Goal: Task Accomplishment & Management: Complete application form

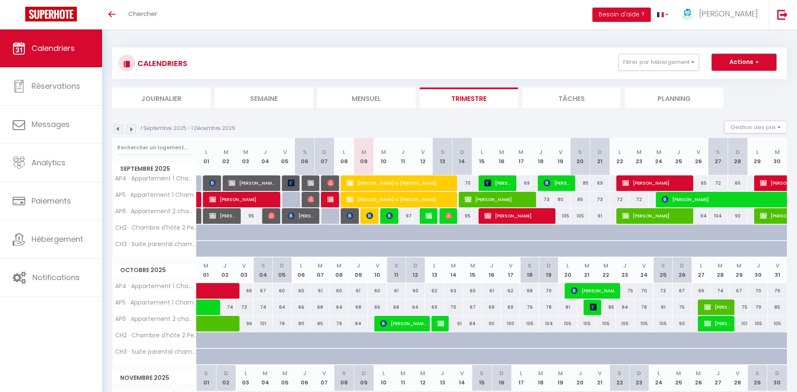
drag, startPoint x: 750, startPoint y: 60, endPoint x: 740, endPoint y: 73, distance: 16.1
click at [750, 60] on button "Actions" at bounding box center [744, 62] width 65 height 17
click at [725, 82] on link "Nouvelle réservation" at bounding box center [735, 81] width 73 height 13
select select
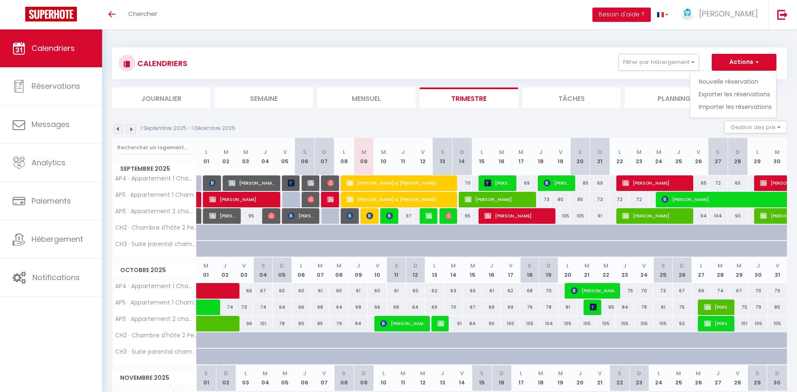
select select
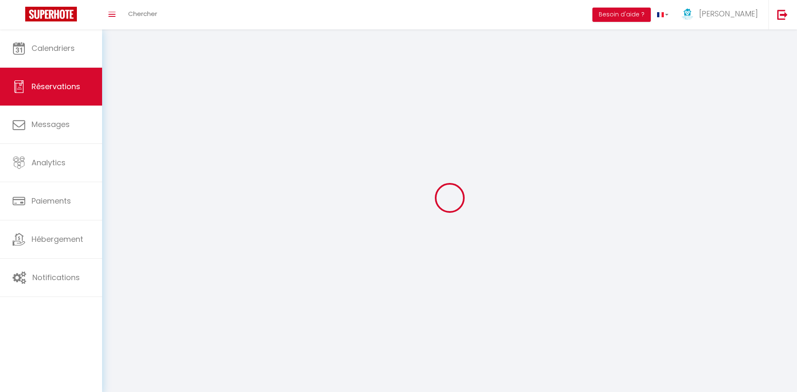
select select
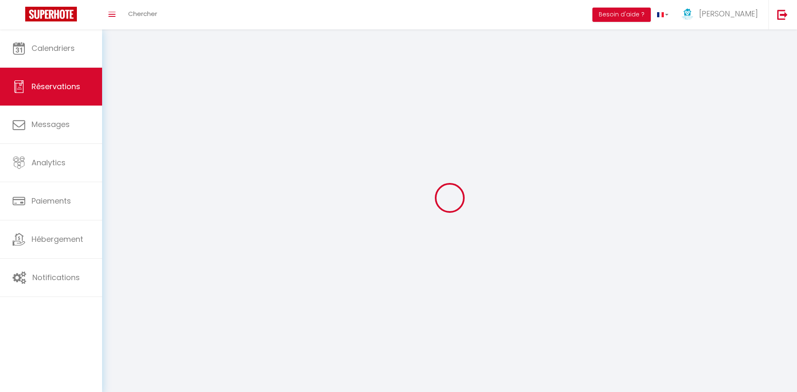
select select
checkbox input "false"
select select
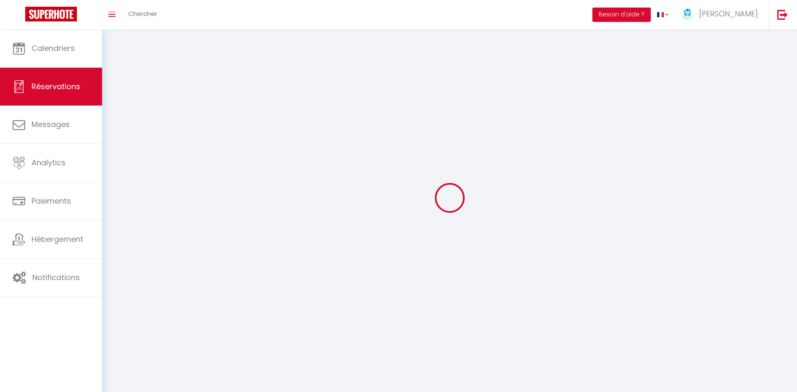
select select
checkbox input "false"
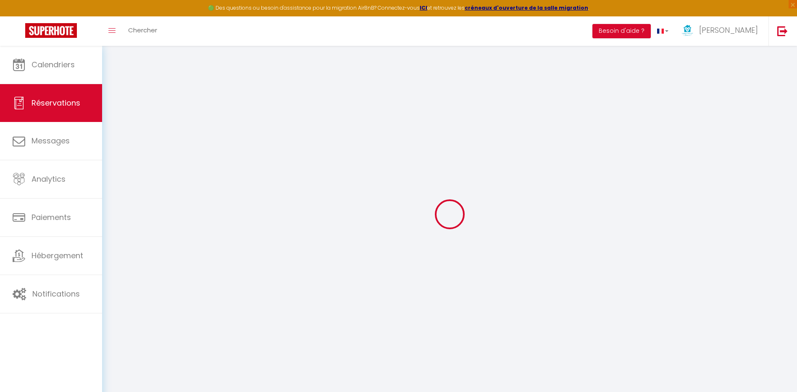
select select
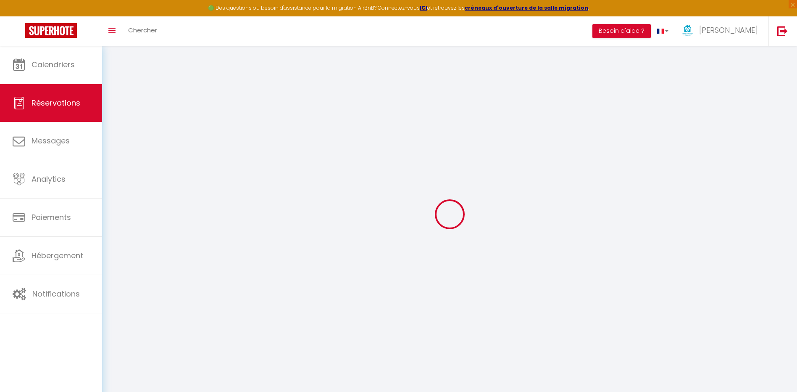
select select
checkbox input "false"
select select
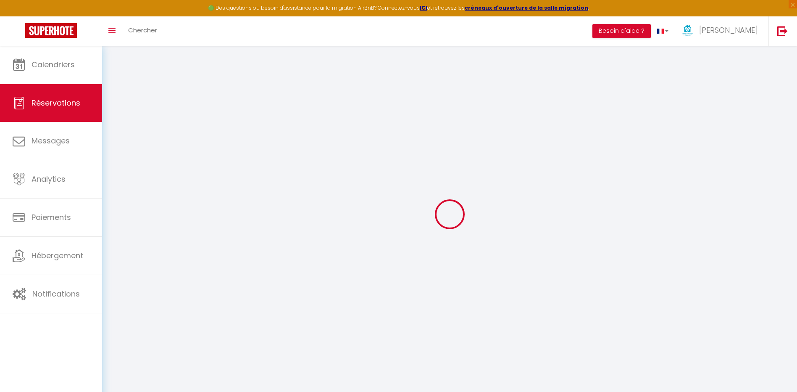
select select
checkbox input "false"
select select
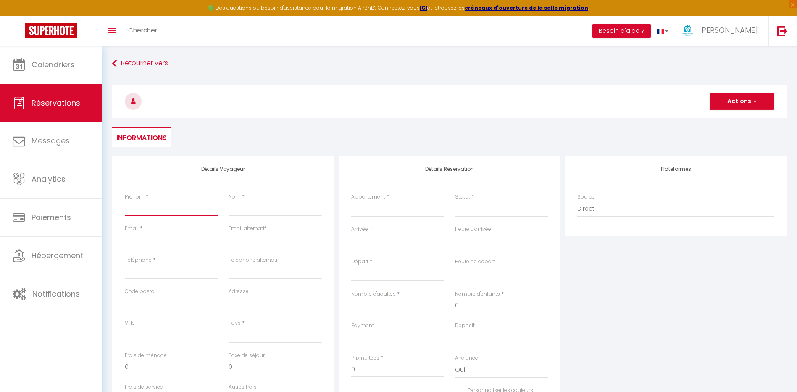
click at [154, 210] on input "Prénom" at bounding box center [171, 208] width 93 height 15
type input "N"
select select
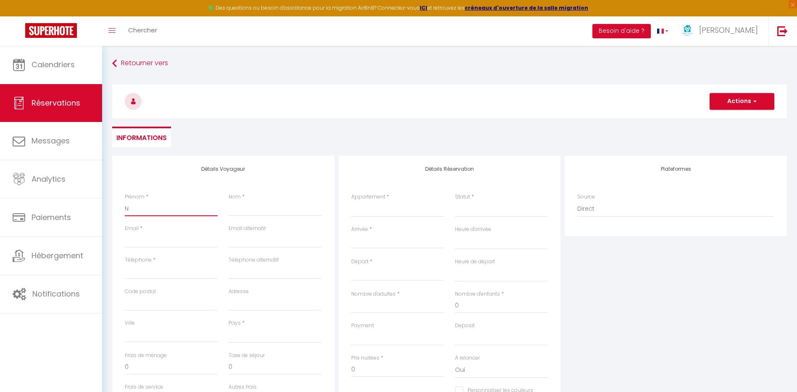
select select
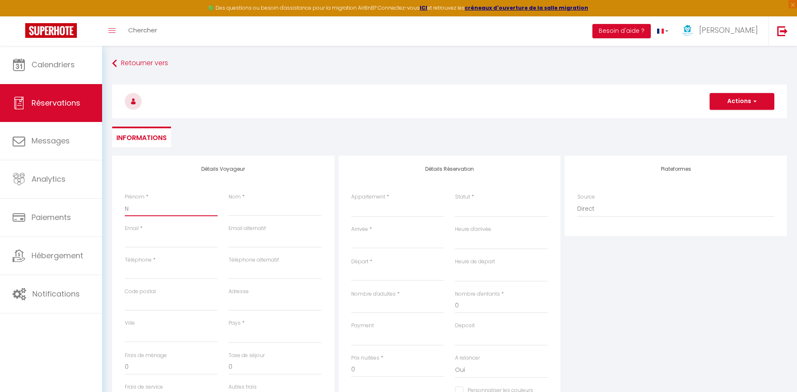
checkbox input "false"
type input "Ni"
select select
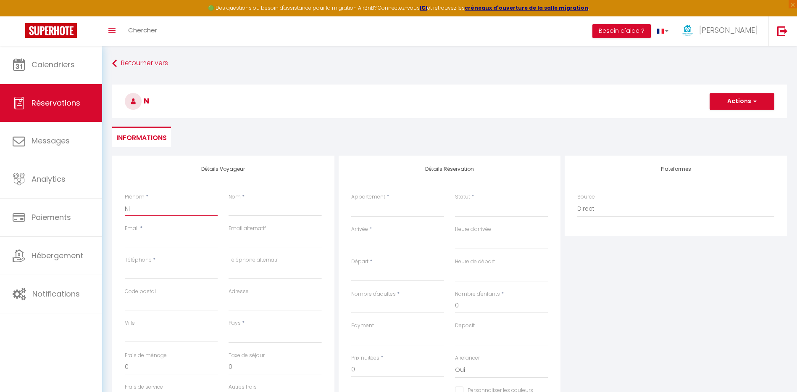
select select
checkbox input "false"
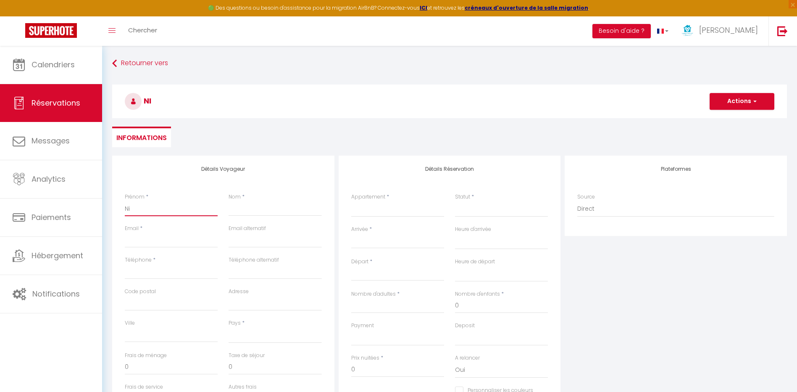
type input "Nic"
select select
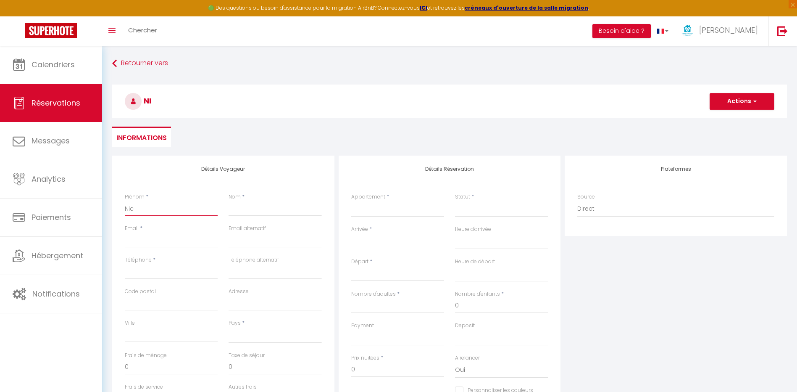
select select
checkbox input "false"
type input "Nico"
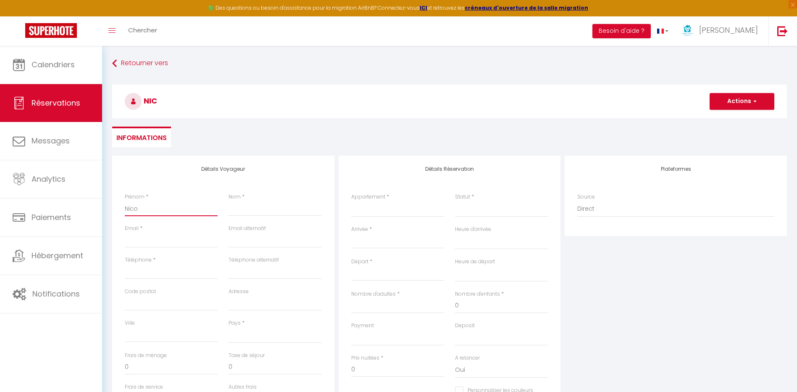
select select
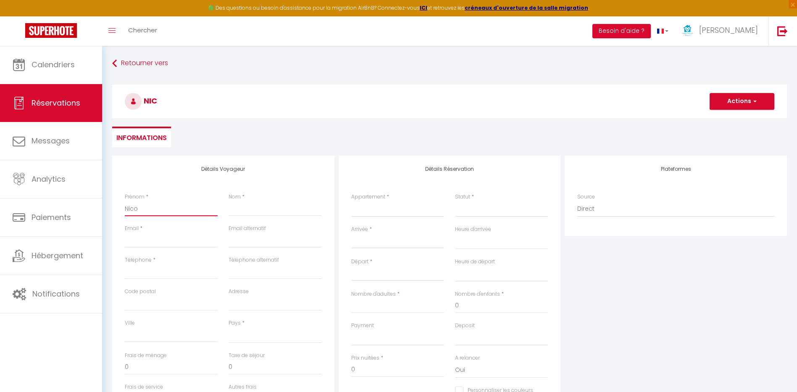
select select
checkbox input "false"
type input "Nicol"
select select
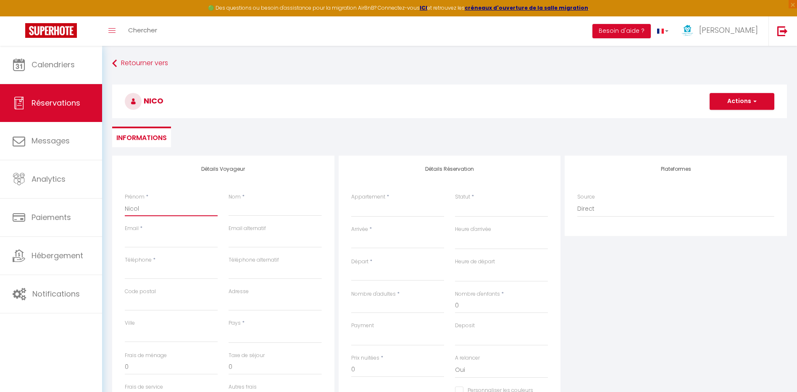
select select
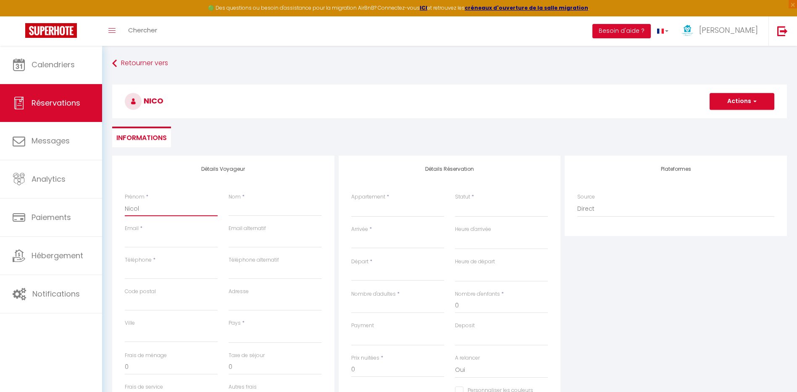
select select
checkbox input "false"
type input "[PERSON_NAME]"
select select
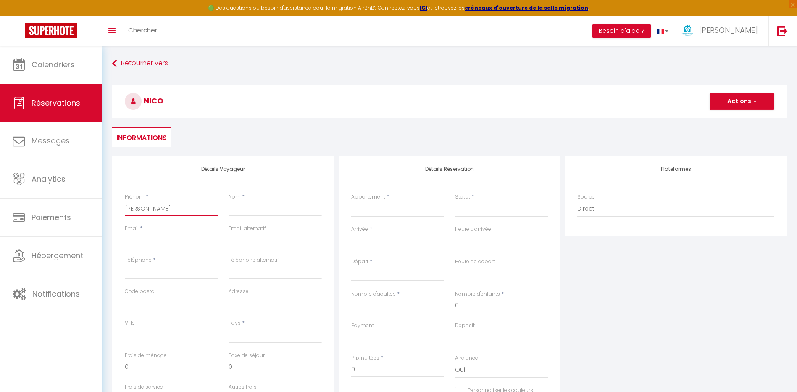
select select
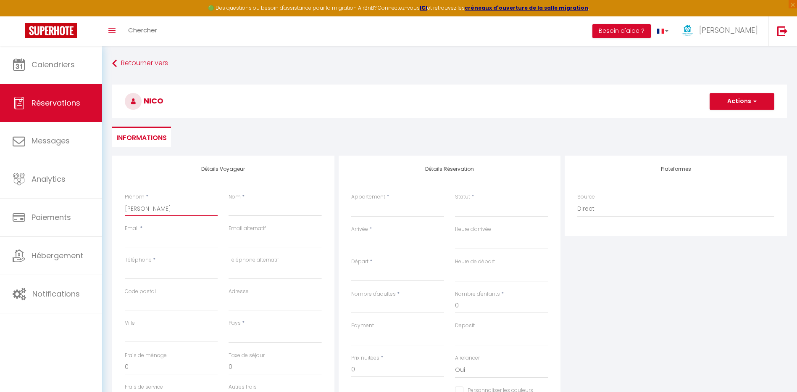
checkbox input "false"
type input "[PERSON_NAME]"
select select
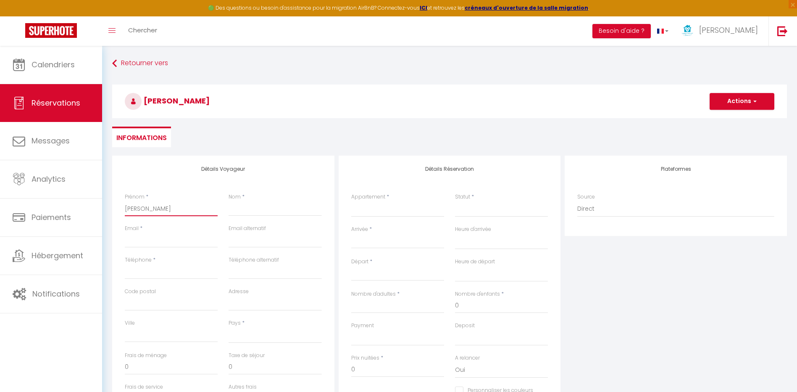
select select
checkbox input "false"
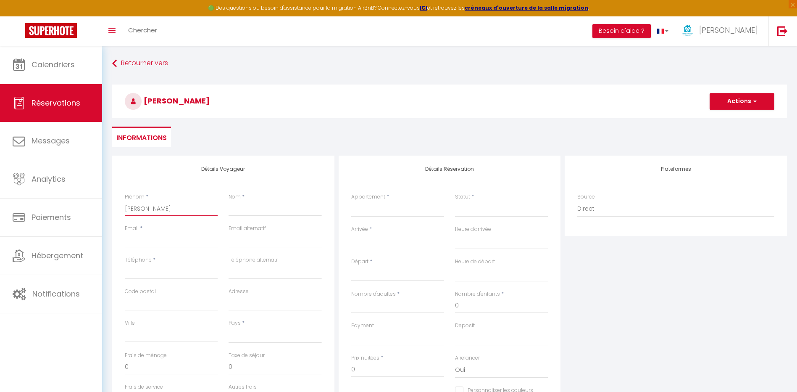
type input "[PERSON_NAME]"
type input "C"
select select
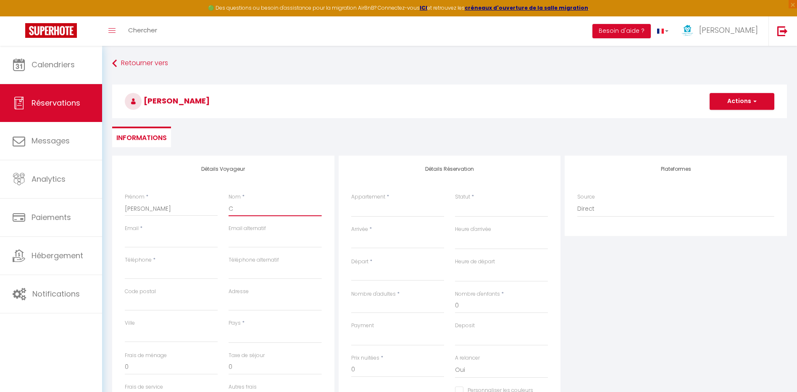
select select
checkbox input "false"
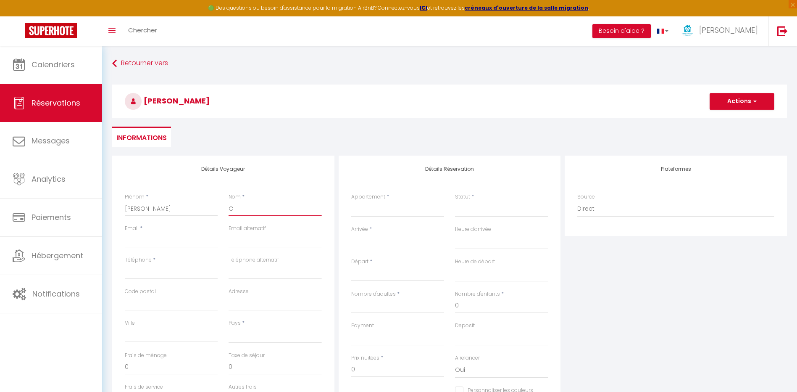
type input "Co"
select select
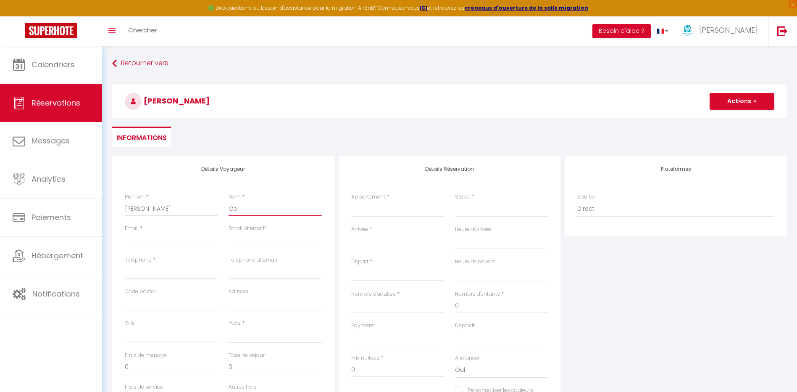
select select
checkbox input "false"
type input "Cor"
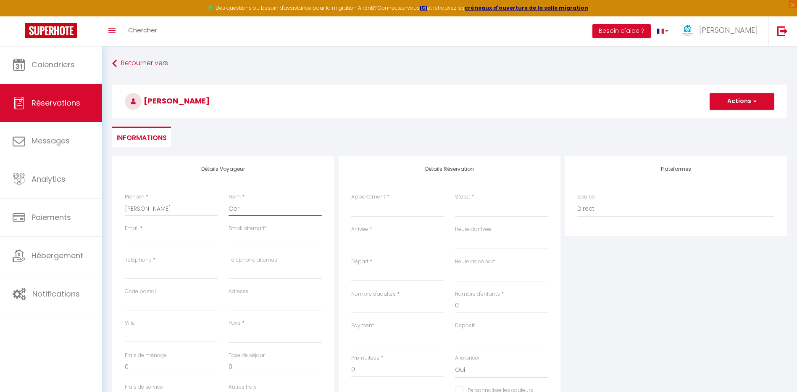
select select
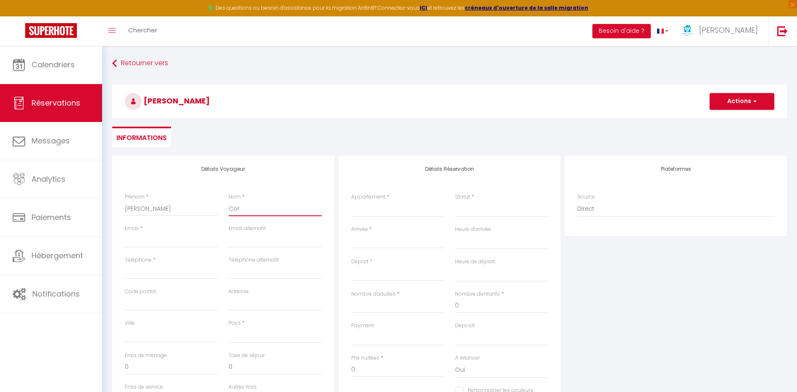
select select
checkbox input "false"
type input "Corn"
select select
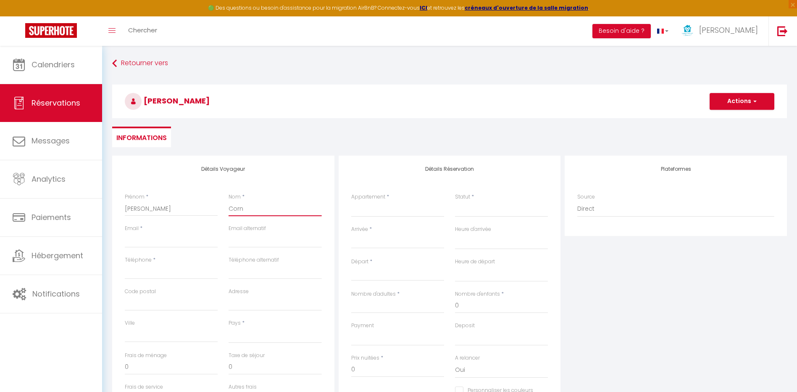
select select
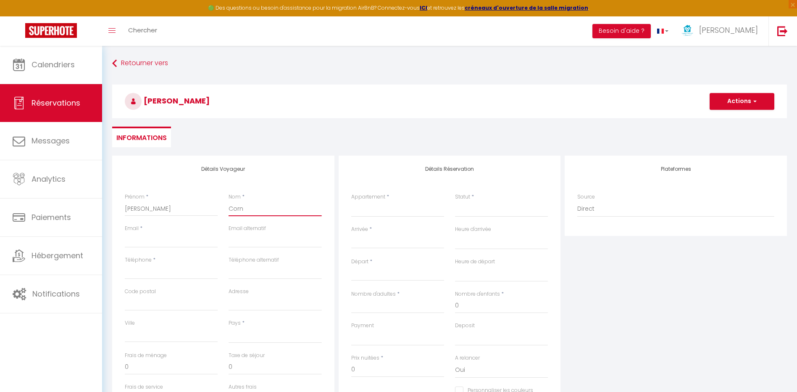
select select
checkbox input "false"
type input "[DEMOGRAPHIC_DATA]"
select select
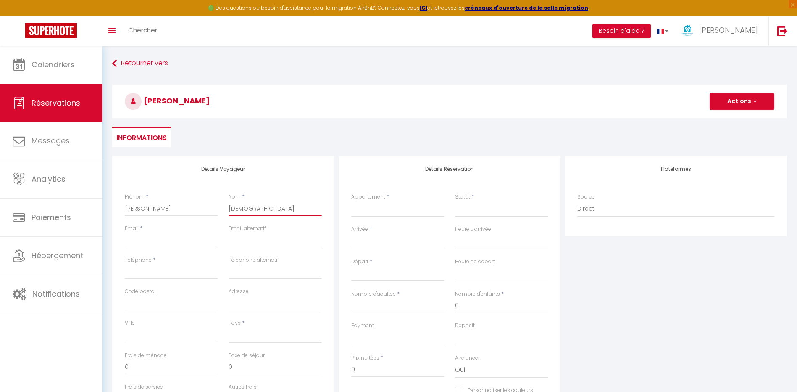
select select
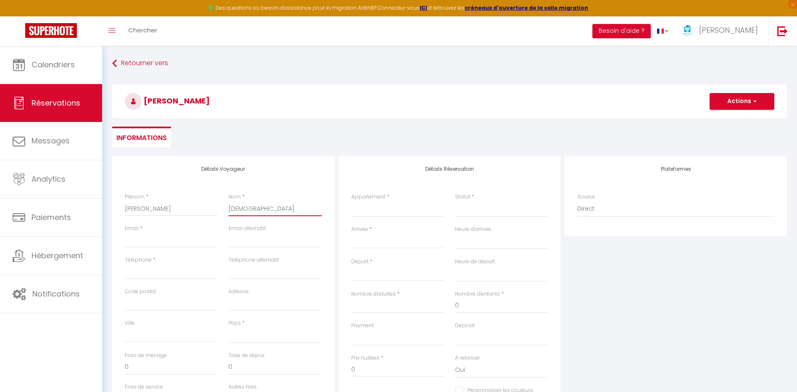
checkbox input "false"
type input "Cornut"
select select
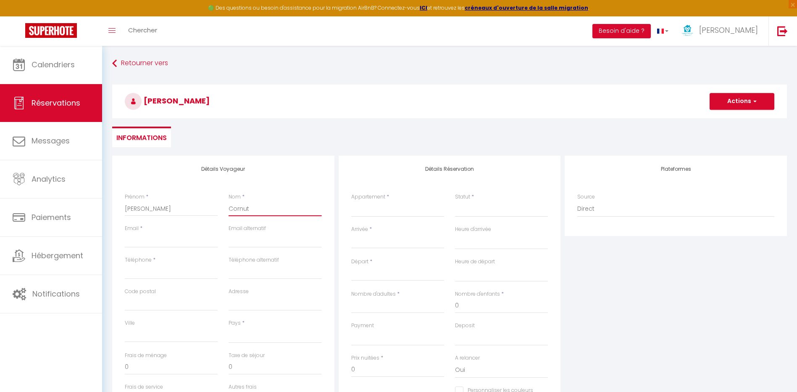
select select
checkbox input "false"
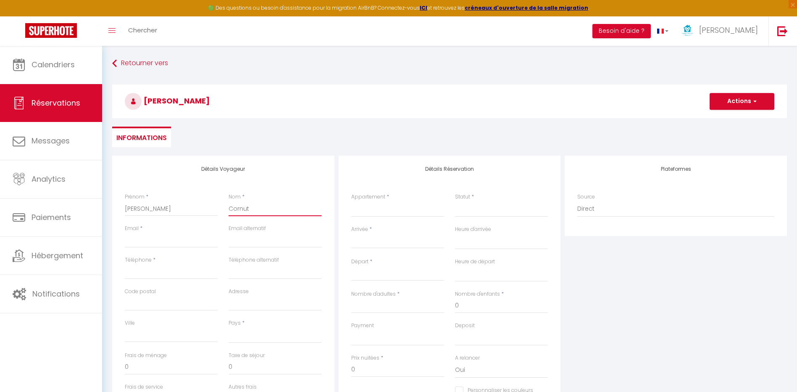
type input "Cornuty"
select select
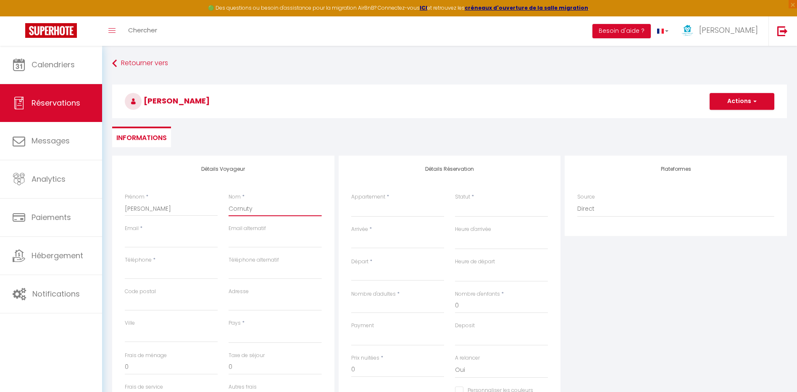
select select
checkbox input "false"
type input "Cornuty"
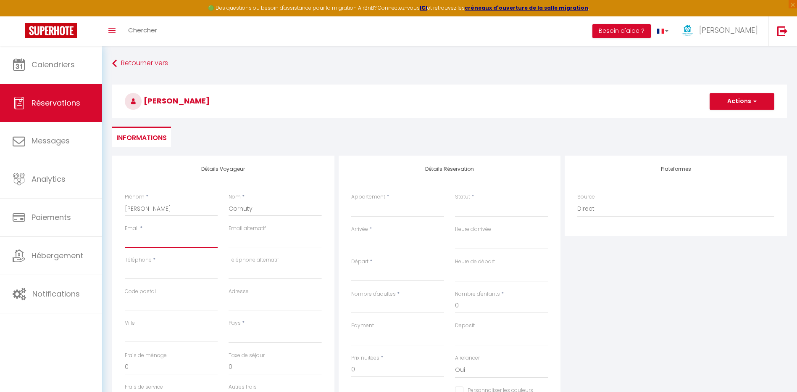
type input "f"
select select
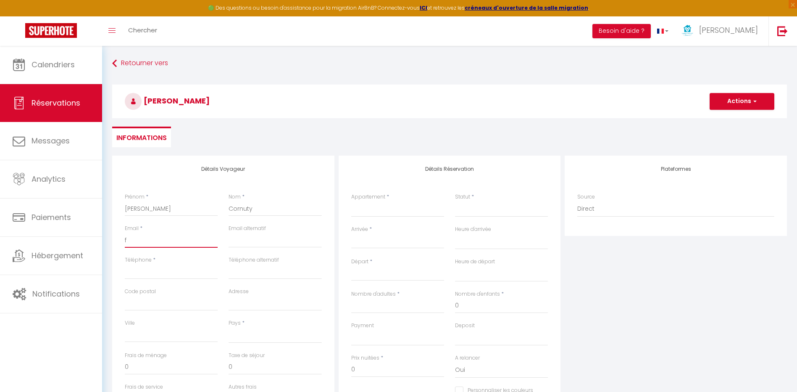
select select
checkbox input "false"
type input "fa"
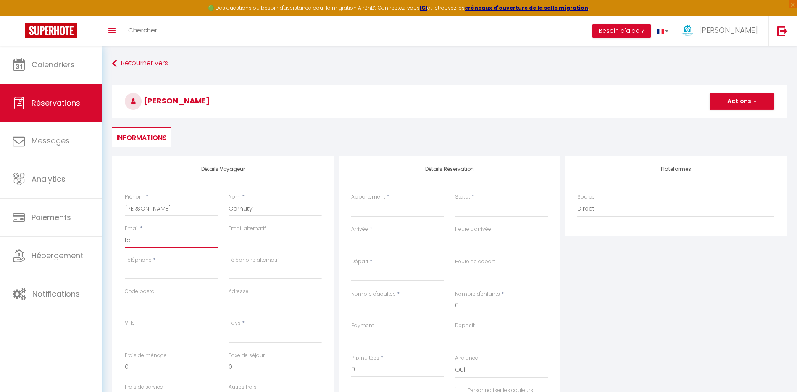
select select
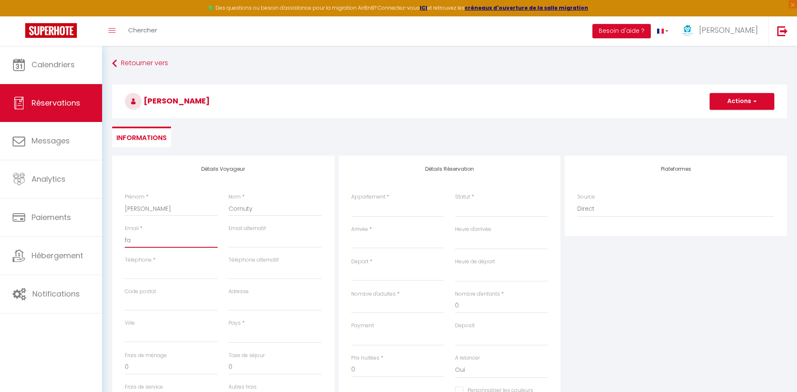
select select
checkbox input "false"
type input "fam"
select select
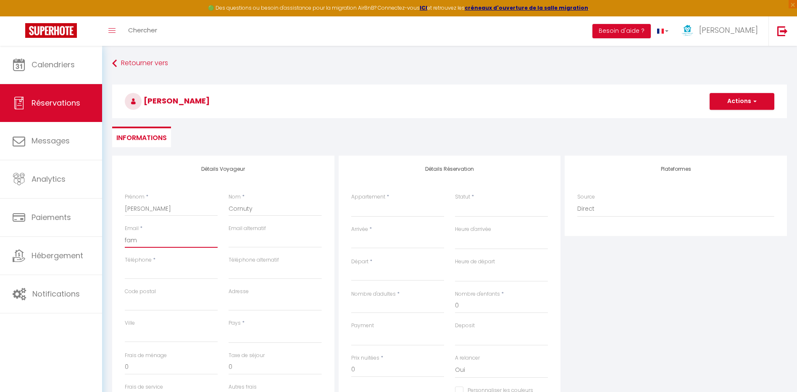
select select
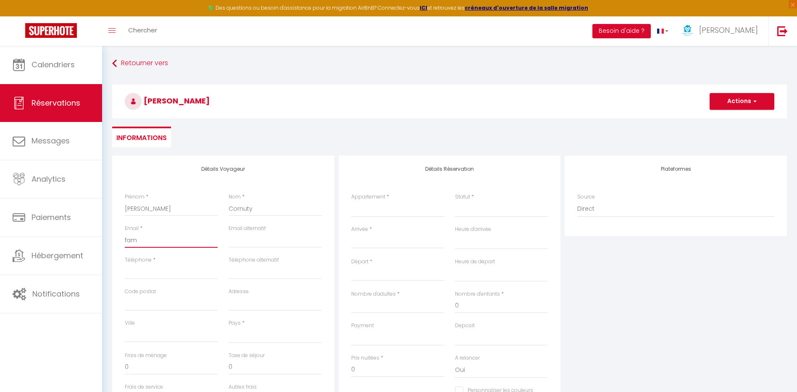
select select
checkbox input "false"
type input "fami"
select select
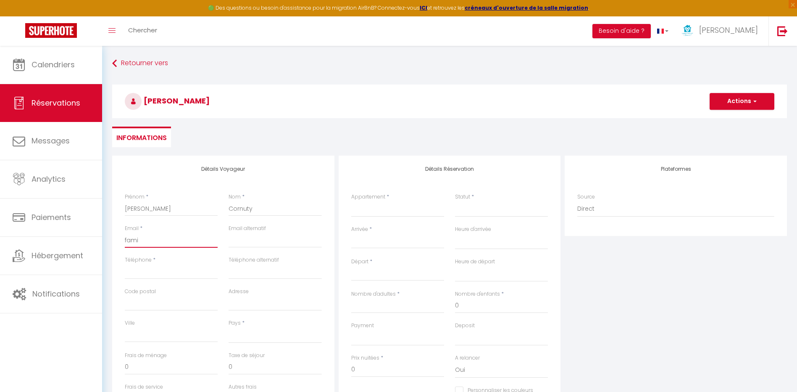
select select
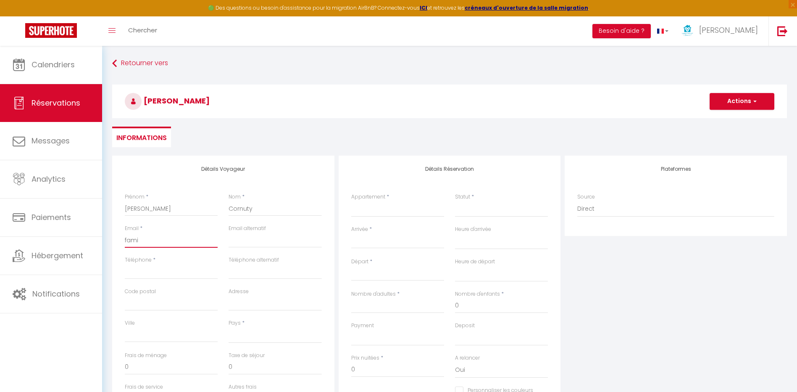
checkbox input "false"
type input "famil"
select select
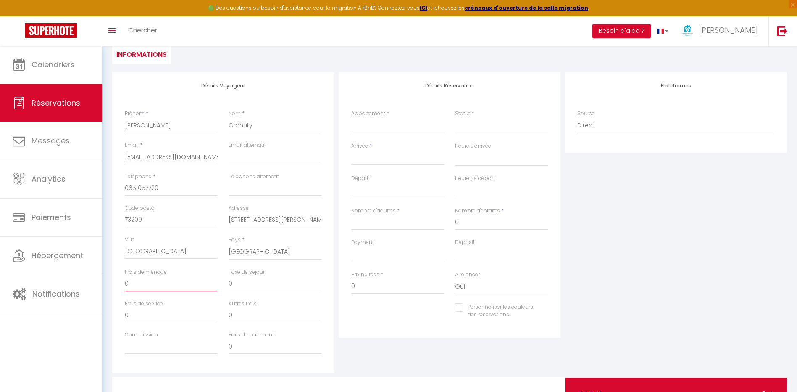
scroll to position [84, 0]
click at [400, 122] on select "AP4 · Appartement 1 Chambre - Gite chez [PERSON_NAME] et [PERSON_NAME] AP5 · Ap…" at bounding box center [397, 125] width 93 height 16
click at [351, 117] on select "AP4 · Appartement 1 Chambre - Gite chez [PERSON_NAME] et [PERSON_NAME] AP5 · Ap…" at bounding box center [397, 125] width 93 height 16
click at [475, 120] on select "Confirmé Non Confirmé [PERSON_NAME] par le voyageur No Show Request" at bounding box center [501, 125] width 93 height 16
click at [475, 130] on select "Confirmé Non Confirmé [PERSON_NAME] par le voyageur No Show Request" at bounding box center [501, 125] width 93 height 16
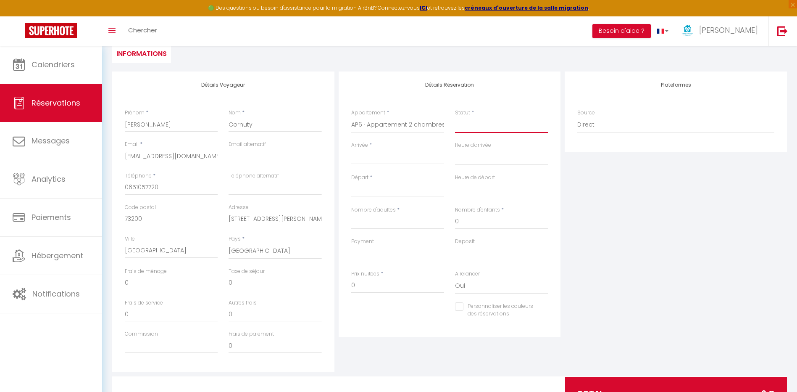
click at [483, 129] on select "Confirmé Non Confirmé [PERSON_NAME] par le voyageur No Show Request" at bounding box center [501, 125] width 93 height 16
click at [478, 129] on select "Confirmé Non Confirmé [PERSON_NAME] par le voyageur No Show Request" at bounding box center [501, 125] width 93 height 16
click at [507, 129] on select "Confirmé Non Confirmé [PERSON_NAME] par le voyageur No Show Request" at bounding box center [501, 125] width 93 height 16
click at [455, 117] on select "Confirmé Non Confirmé [PERSON_NAME] par le voyageur No Show Request" at bounding box center [501, 125] width 93 height 16
click at [419, 152] on div "< [DATE] > Dim Lun Mar Mer Jeu Ven Sam 1 2 3 4 5 6 7 8 9 10 11 12 13 14 15 16 1…" at bounding box center [397, 156] width 93 height 15
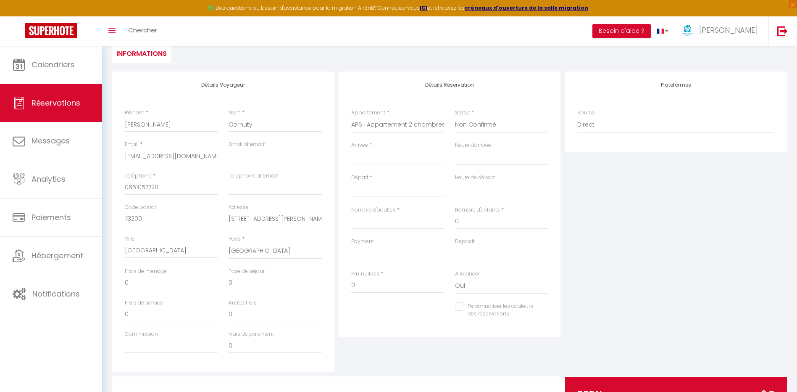
click at [416, 155] on input "Arrivée" at bounding box center [397, 157] width 93 height 11
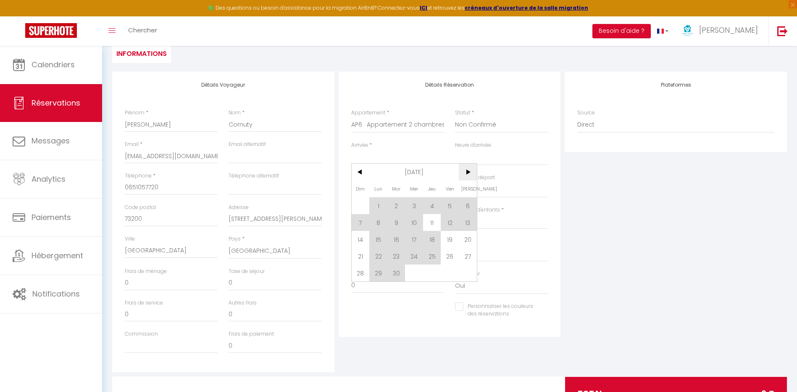
click at [472, 174] on span ">" at bounding box center [468, 172] width 18 height 17
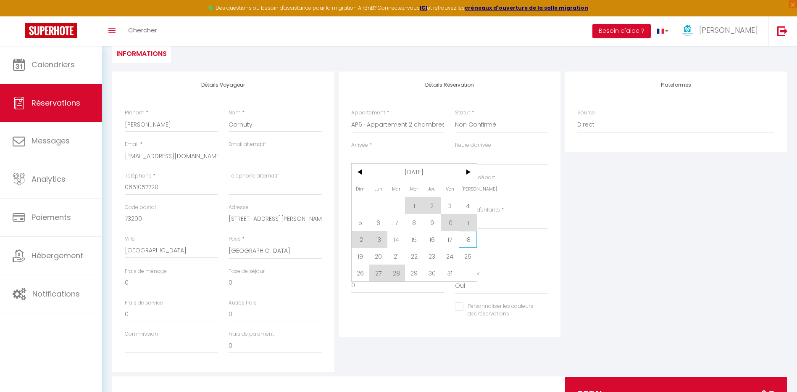
click at [464, 239] on span "18" at bounding box center [468, 239] width 18 height 17
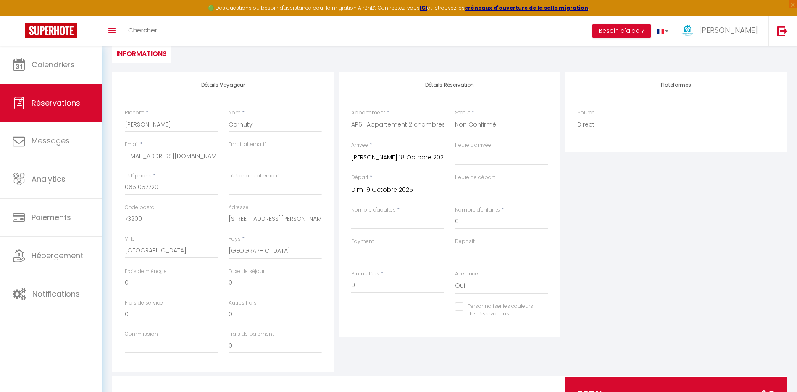
click at [402, 190] on input "Dim 19 Octobre 2025" at bounding box center [397, 190] width 93 height 11
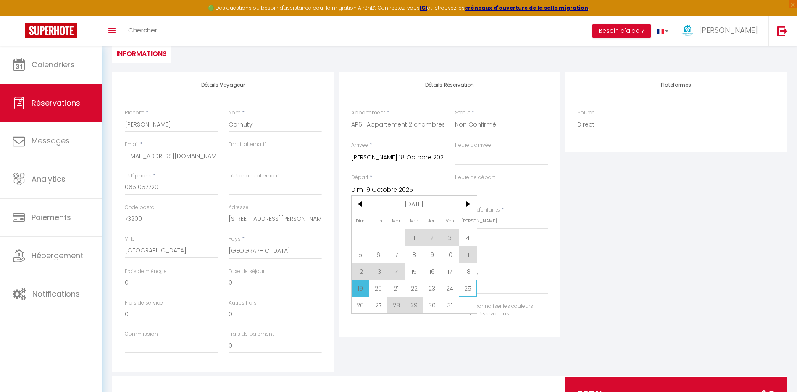
click at [463, 287] on span "25" at bounding box center [468, 288] width 18 height 17
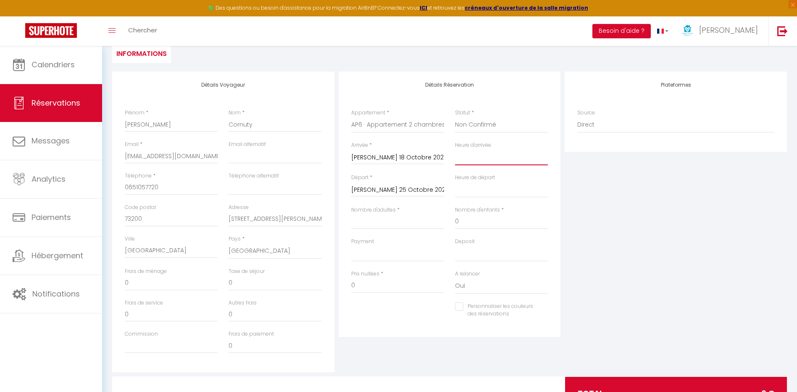
click at [477, 159] on select "00:00 00:30 01:00 01:30 02:00 02:30 03:00 03:30 04:00 04:30 05:00 05:30 06:00 0…" at bounding box center [501, 157] width 93 height 16
click at [455, 149] on select "00:00 00:30 01:00 01:30 02:00 02:30 03:00 03:30 04:00 04:30 05:00 05:30 06:00 0…" at bounding box center [501, 157] width 93 height 16
click at [396, 223] on input "Nombre d'adultes" at bounding box center [397, 221] width 93 height 15
click at [417, 253] on select "OK KO" at bounding box center [397, 253] width 93 height 16
click at [411, 290] on input "734" at bounding box center [397, 285] width 93 height 15
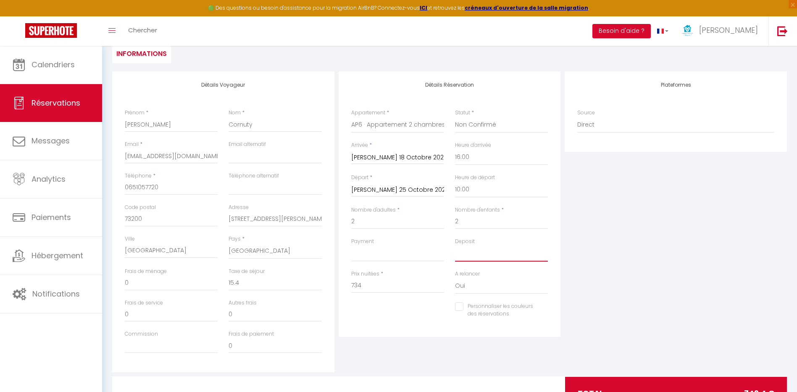
click at [477, 252] on select "OK KO" at bounding box center [501, 253] width 93 height 16
click at [419, 253] on select "OK KO" at bounding box center [397, 253] width 93 height 16
click at [351, 245] on select "OK KO" at bounding box center [397, 253] width 93 height 16
drag, startPoint x: 469, startPoint y: 253, endPoint x: 468, endPoint y: 260, distance: 7.6
click at [469, 253] on select "OK KO" at bounding box center [501, 253] width 93 height 16
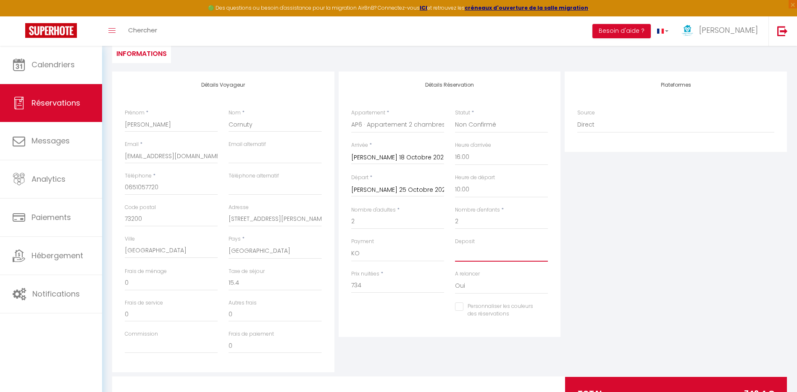
click at [455, 245] on select "OK KO" at bounding box center [501, 253] width 93 height 16
click at [617, 269] on div "Plateformes Source Direct [DOMAIN_NAME] [DOMAIN_NAME] Chalet montagne Expedia G…" at bounding box center [676, 221] width 227 height 301
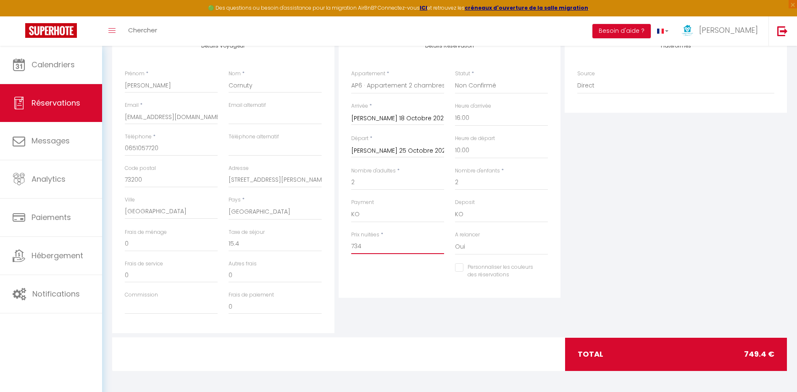
drag, startPoint x: 376, startPoint y: 244, endPoint x: 324, endPoint y: 249, distance: 52.4
click at [324, 249] on div "Détails Voyageur Prénom * [PERSON_NAME] * Cornuty Email * [EMAIL_ADDRESS][DOMAI…" at bounding box center [449, 182] width 679 height 301
click at [307, 245] on input "0" at bounding box center [275, 243] width 93 height 15
click at [728, 273] on div "Plateformes Source Direct [DOMAIN_NAME] [DOMAIN_NAME] Chalet montagne Expedia G…" at bounding box center [676, 182] width 227 height 301
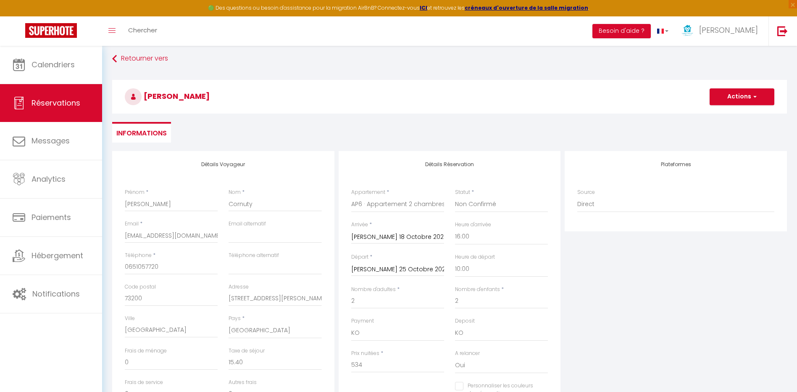
scroll to position [0, 0]
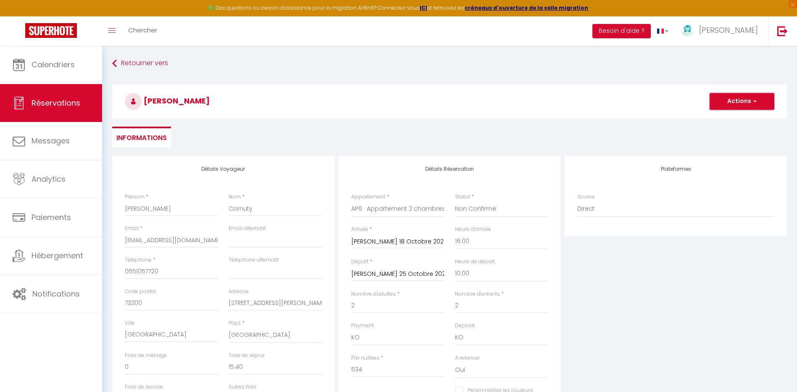
click at [748, 107] on button "Actions" at bounding box center [742, 101] width 65 height 17
click at [734, 117] on link "Enregistrer" at bounding box center [734, 119] width 66 height 11
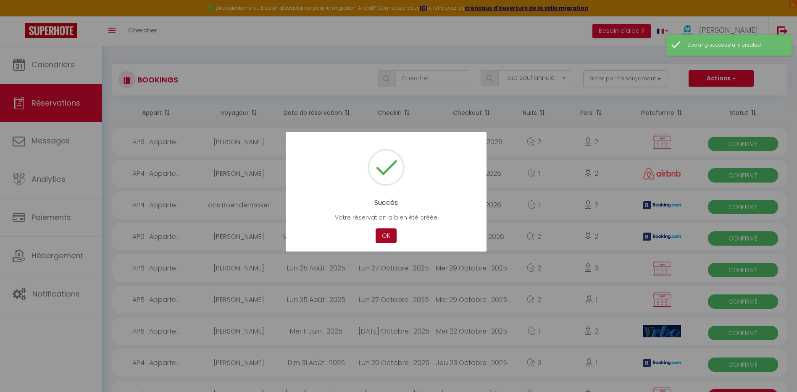
click at [381, 233] on button "OK" at bounding box center [386, 235] width 21 height 15
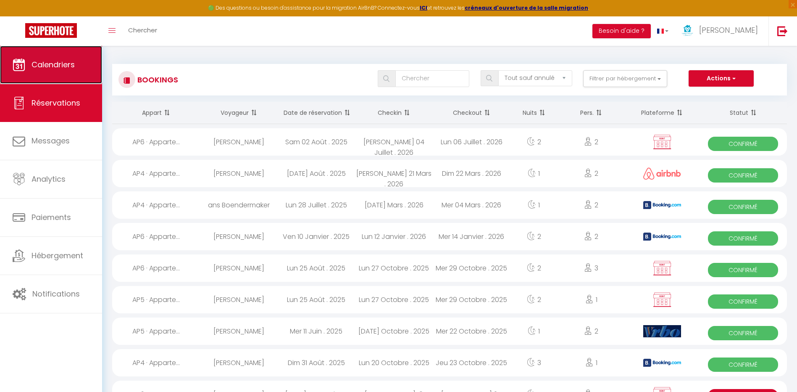
click at [77, 54] on link "Calendriers" at bounding box center [51, 65] width 102 height 38
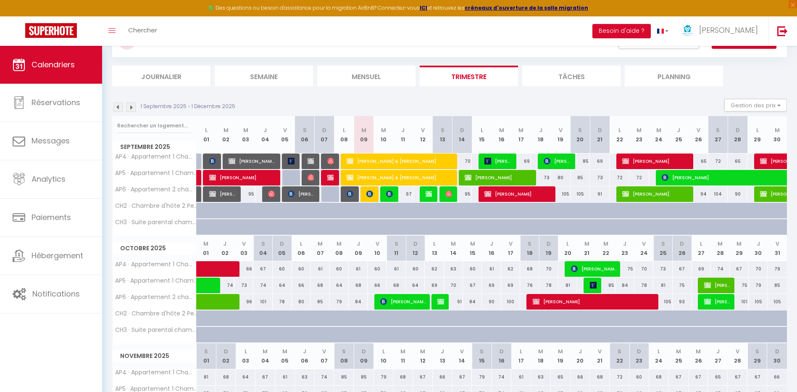
scroll to position [84, 0]
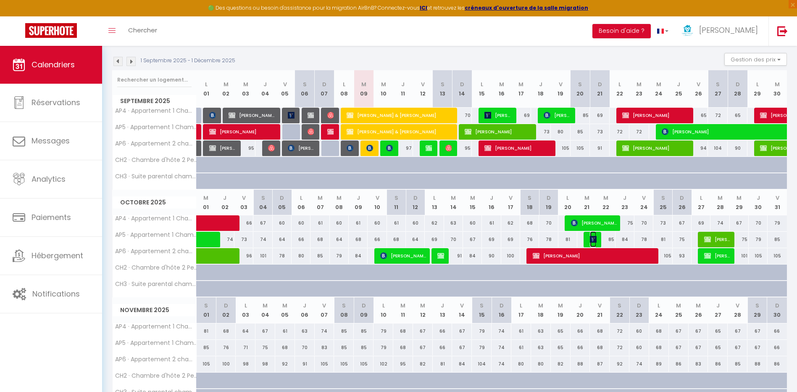
click at [594, 240] on img at bounding box center [593, 239] width 7 height 7
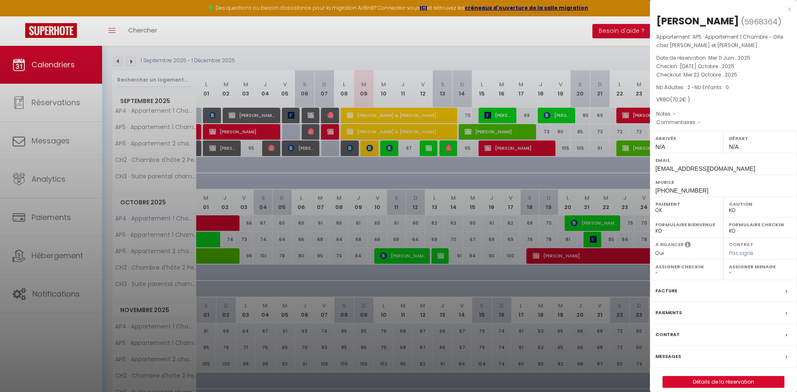
drag, startPoint x: 732, startPoint y: 87, endPoint x: 693, endPoint y: 61, distance: 47.5
click at [693, 61] on div "Appartement : AP5 · Appartement 1 Chambre - Gite chez [PERSON_NAME] et [PERSON_…" at bounding box center [723, 80] width 147 height 94
drag, startPoint x: 693, startPoint y: 61, endPoint x: 788, endPoint y: 8, distance: 108.6
click at [788, 8] on div "x" at bounding box center [720, 9] width 141 height 10
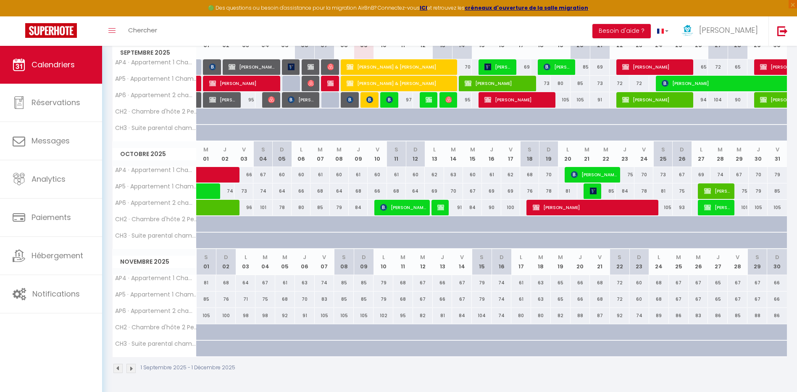
scroll to position [0, 0]
